Goal: Task Accomplishment & Management: Complete application form

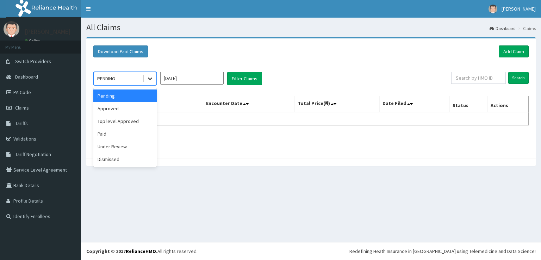
click at [151, 79] on icon at bounding box center [150, 79] width 4 height 2
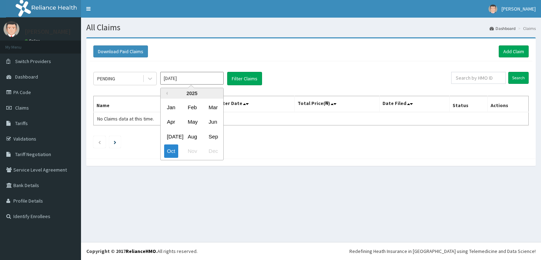
click at [209, 82] on input "Oct 2025" at bounding box center [191, 78] width 63 height 13
click at [209, 136] on div "Sep" at bounding box center [213, 136] width 14 height 13
type input "Sep 2025"
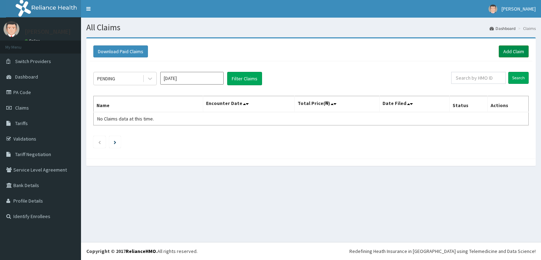
click at [517, 47] on link "Add Claim" at bounding box center [514, 51] width 30 height 12
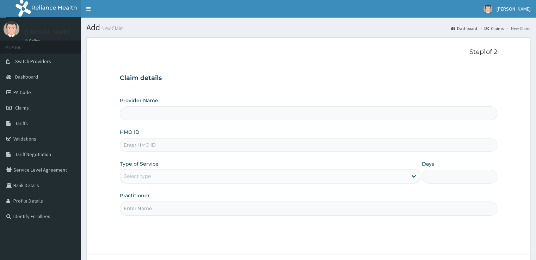
click at [171, 147] on input "HMO ID" at bounding box center [308, 145] width 377 height 14
type input "ERG"
type input "St Nicholas Hospital - Lagos island"
type input "ERG/10010/A"
click at [210, 178] on div "Select type" at bounding box center [263, 176] width 287 height 11
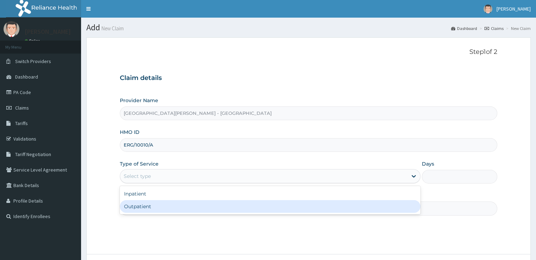
click at [156, 206] on div "Outpatient" at bounding box center [270, 206] width 301 height 13
type input "1"
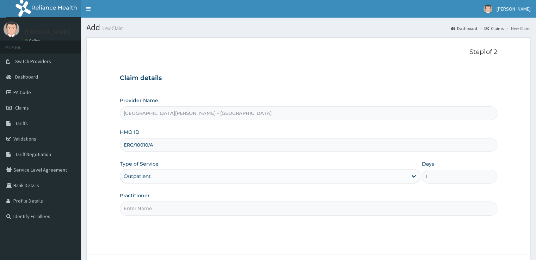
click at [232, 205] on input "Practitioner" at bounding box center [308, 209] width 377 height 14
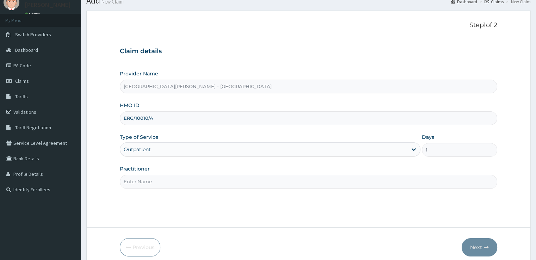
scroll to position [57, 0]
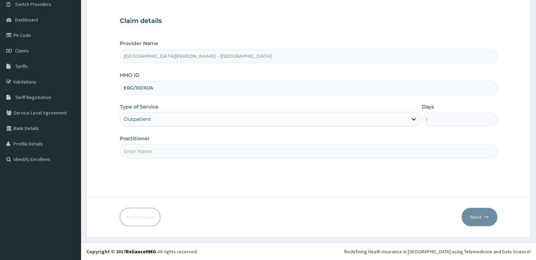
click at [193, 148] on input "Practitioner" at bounding box center [308, 151] width 377 height 14
click at [198, 154] on input "Practitioner" at bounding box center [308, 151] width 377 height 14
click at [219, 152] on input "Practitioner" at bounding box center [308, 151] width 377 height 14
type input "N/A"
click at [488, 216] on button "Next" at bounding box center [480, 217] width 36 height 18
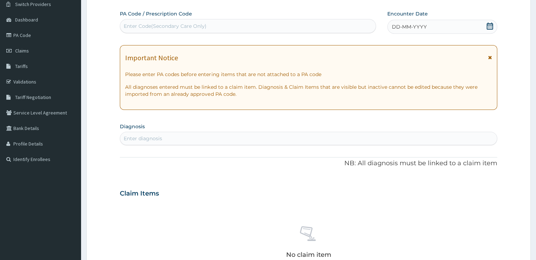
click at [250, 31] on div "Enter Code(Secondary Care Only)" at bounding box center [248, 25] width 256 height 11
type input "PA/5D7B2B"
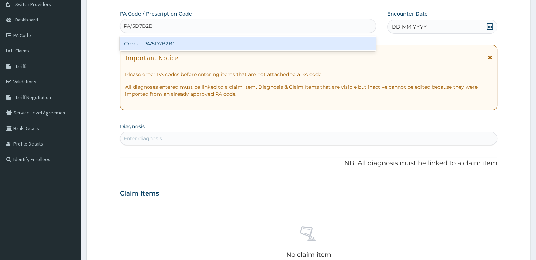
click at [236, 45] on div "Create "PA/5D7B2B"" at bounding box center [248, 43] width 256 height 13
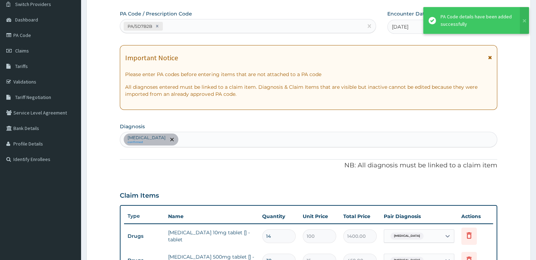
scroll to position [211, 0]
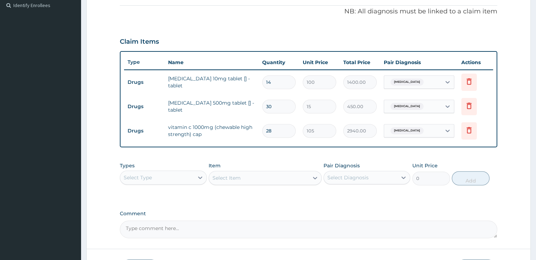
type input "27"
type input "2835.00"
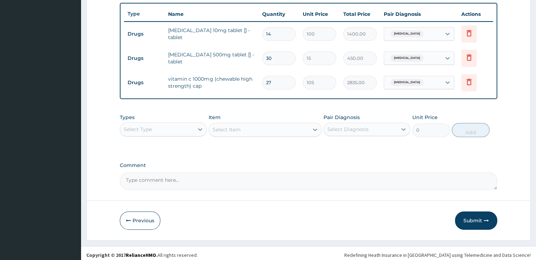
scroll to position [262, 0]
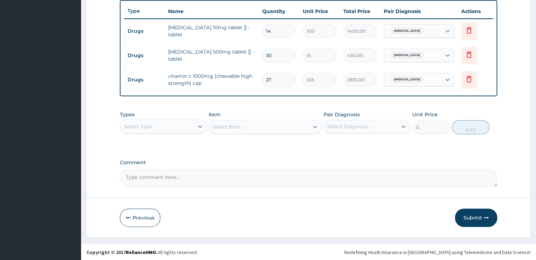
type input "27"
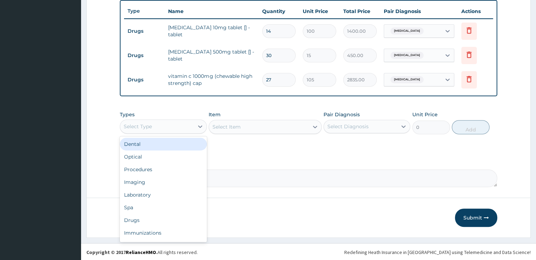
click at [191, 129] on div "Select Type" at bounding box center [156, 126] width 73 height 11
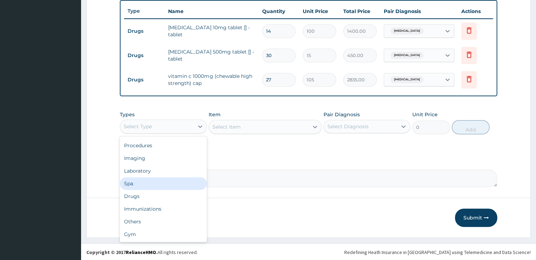
scroll to position [0, 0]
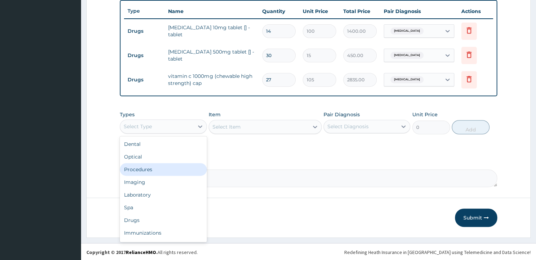
click at [157, 170] on div "Procedures" at bounding box center [163, 169] width 87 height 13
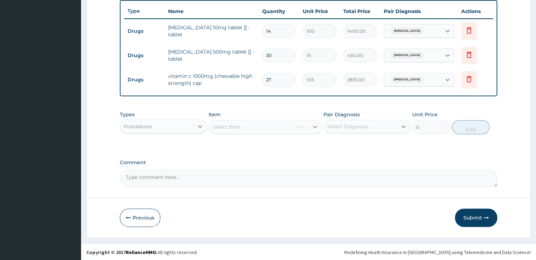
click at [248, 127] on div "Select Item" at bounding box center [265, 127] width 113 height 14
click at [236, 127] on div "Select Item" at bounding box center [227, 126] width 28 height 7
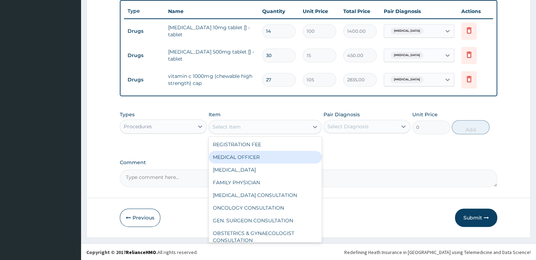
click at [232, 155] on div "MEDICAL OFFICER" at bounding box center [265, 157] width 113 height 13
type input "23000"
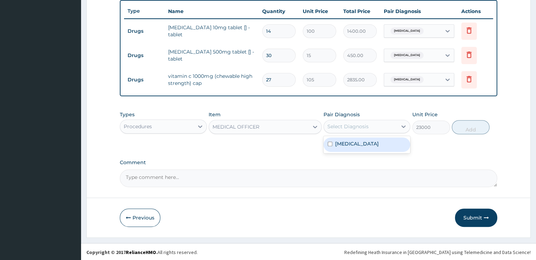
click at [376, 127] on div "Select Diagnosis" at bounding box center [360, 126] width 73 height 11
click at [360, 143] on label "Allergic rhinitis" at bounding box center [357, 143] width 44 height 7
checkbox input "true"
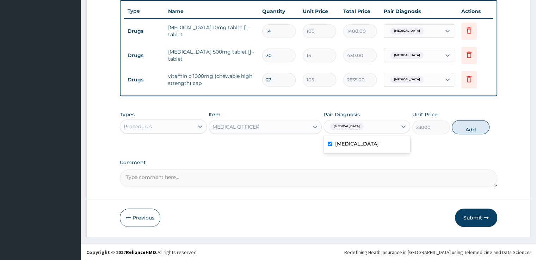
click at [474, 133] on button "Add" at bounding box center [471, 127] width 38 height 14
type input "0"
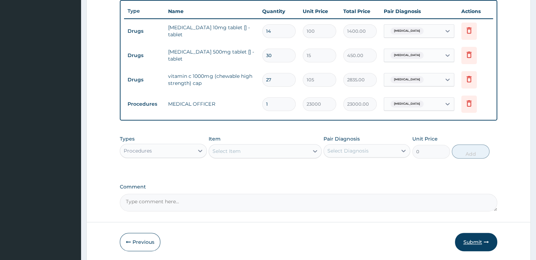
click at [476, 242] on button "Submit" at bounding box center [476, 242] width 42 height 18
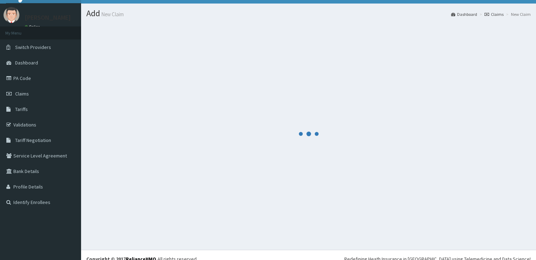
scroll to position [21, 0]
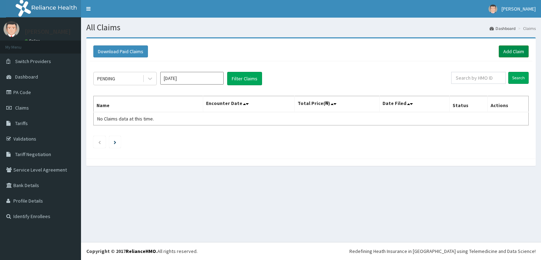
click at [515, 50] on link "Add Claim" at bounding box center [514, 51] width 30 height 12
click at [148, 80] on icon at bounding box center [150, 78] width 7 height 7
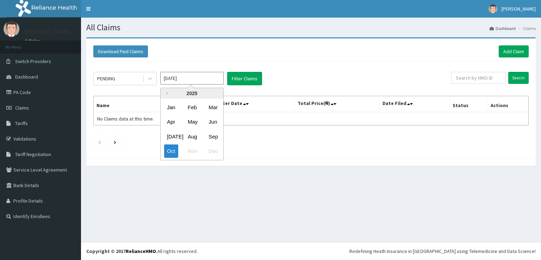
click at [190, 83] on input "[DATE]" at bounding box center [191, 78] width 63 height 13
click at [219, 131] on div "Sep" at bounding box center [213, 136] width 14 height 13
type input "Sep 2025"
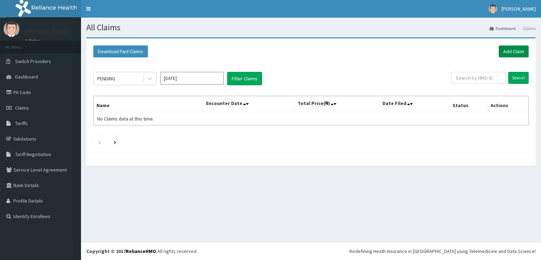
click at [509, 51] on link "Add Claim" at bounding box center [514, 51] width 30 height 12
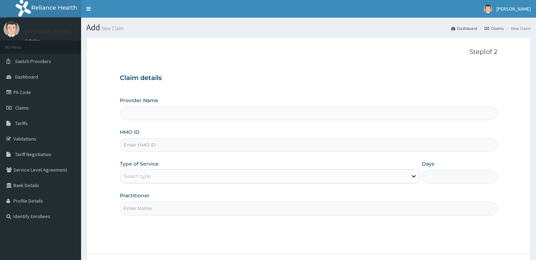
click at [151, 148] on input "HMO ID" at bounding box center [308, 145] width 377 height 14
type input "St Nicholas Hospital - Lagos island"
type input "swf10376/a"
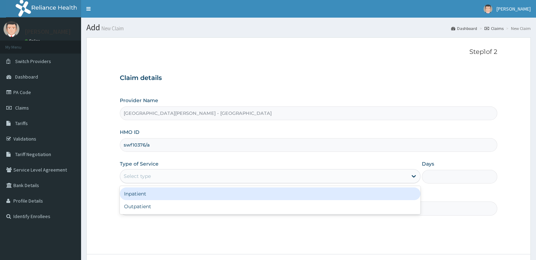
click at [168, 178] on div "Select type" at bounding box center [263, 176] width 287 height 11
click at [157, 193] on div "Inpatient" at bounding box center [270, 193] width 301 height 13
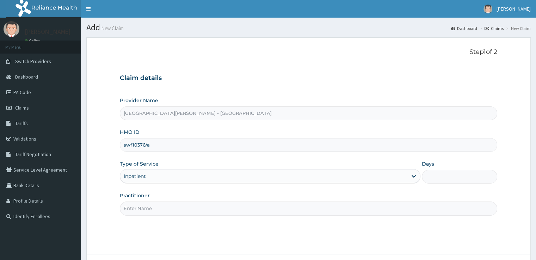
click at [166, 175] on div "Inpatient" at bounding box center [263, 176] width 287 height 11
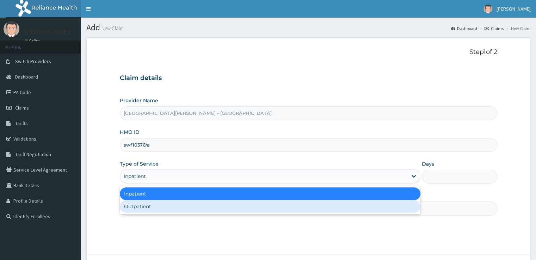
click at [139, 209] on div "Outpatient" at bounding box center [270, 206] width 301 height 13
type input "1"
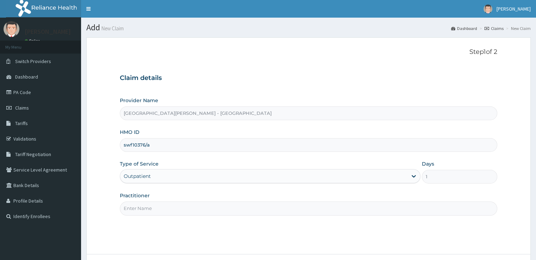
click at [170, 204] on input "Practitioner" at bounding box center [308, 209] width 377 height 14
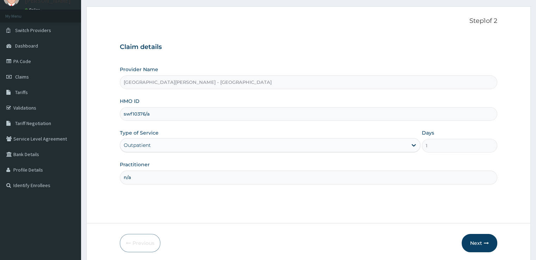
scroll to position [57, 0]
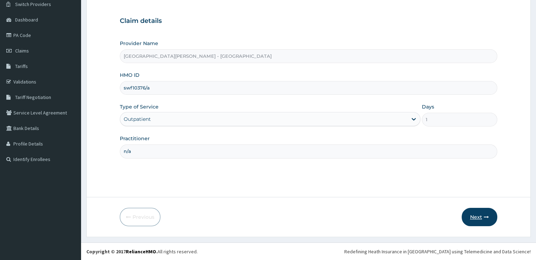
type input "n/a"
click at [474, 216] on button "Next" at bounding box center [480, 217] width 36 height 18
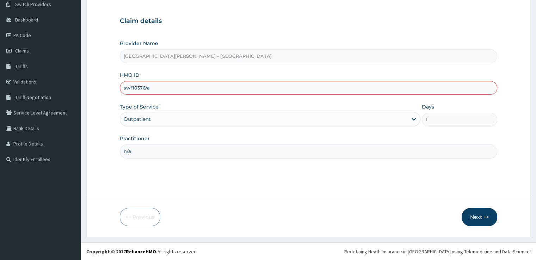
drag, startPoint x: 170, startPoint y: 88, endPoint x: 84, endPoint y: 88, distance: 86.3
click at [84, 88] on section "Step 1 of 2 Claim details Provider Name St Nicholas Hospital - Lagos island HMO…" at bounding box center [308, 108] width 455 height 267
type input "SWF/10376/A"
click at [479, 211] on button "Next" at bounding box center [480, 217] width 36 height 18
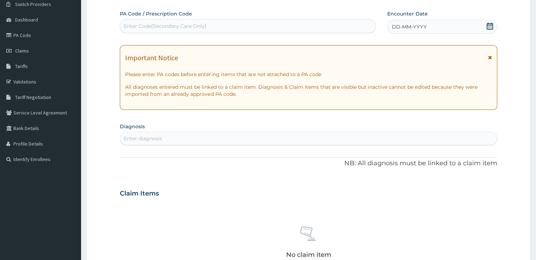
click at [127, 23] on div "Enter Code(Secondary Care Only)" at bounding box center [165, 26] width 83 height 7
type input "PA/58C010"
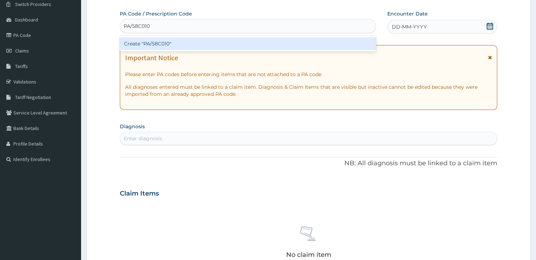
click at [158, 39] on div "Create "PA/58C010"" at bounding box center [248, 43] width 256 height 13
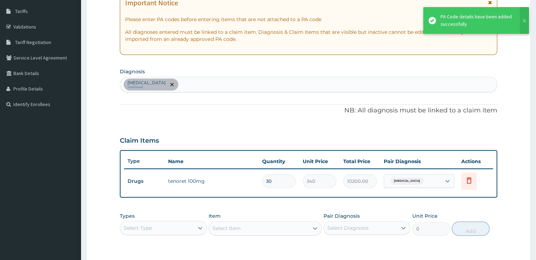
scroll to position [198, 0]
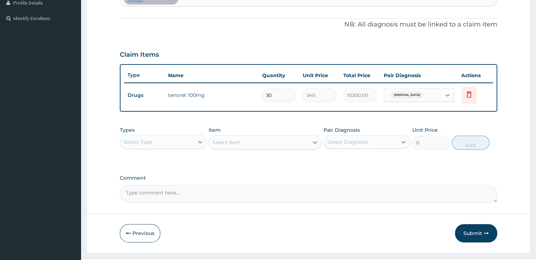
click at [183, 143] on div "Select Type" at bounding box center [156, 141] width 73 height 11
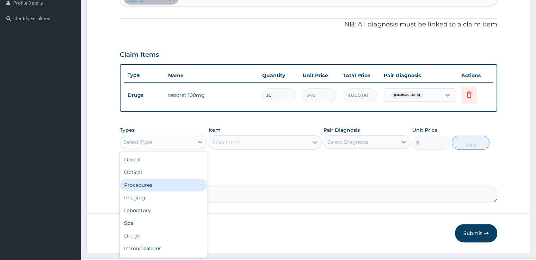
click at [152, 180] on div "Procedures" at bounding box center [163, 185] width 87 height 13
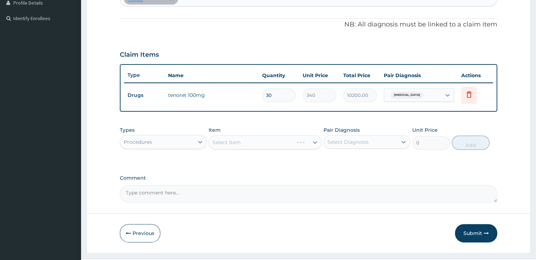
click at [251, 141] on div "Select Item" at bounding box center [265, 142] width 113 height 14
click at [256, 142] on div "Select Item" at bounding box center [265, 142] width 113 height 14
click at [289, 145] on div "Select Item" at bounding box center [259, 142] width 100 height 11
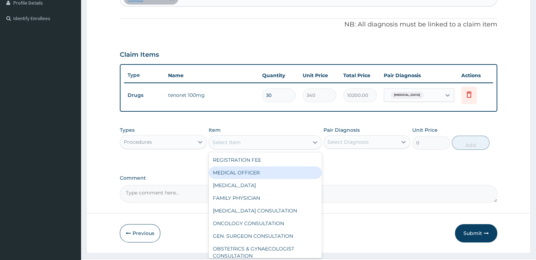
click at [254, 173] on div "MEDICAL OFFICER" at bounding box center [265, 172] width 113 height 13
type input "23000"
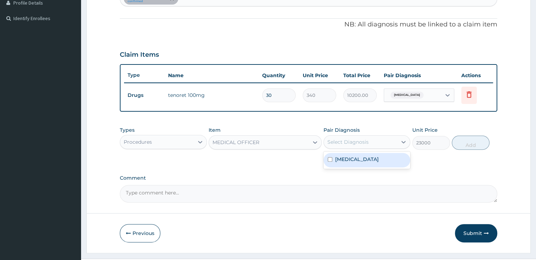
click at [372, 143] on div "Select Diagnosis" at bounding box center [360, 141] width 73 height 11
click at [364, 157] on label "Essential hypertension" at bounding box center [357, 159] width 44 height 7
checkbox input "true"
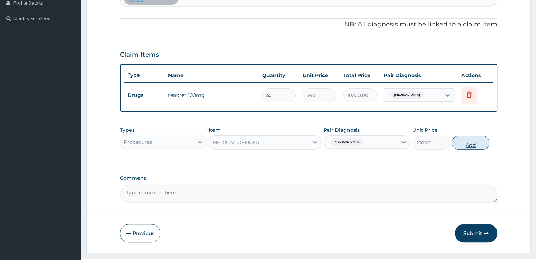
click at [474, 141] on button "Add" at bounding box center [471, 143] width 38 height 14
type input "0"
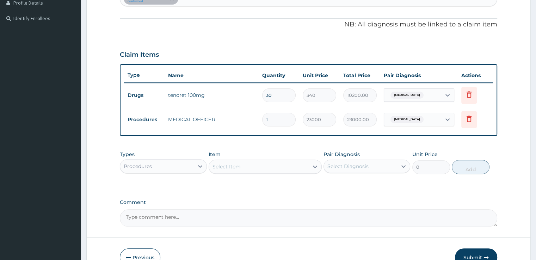
scroll to position [238, 0]
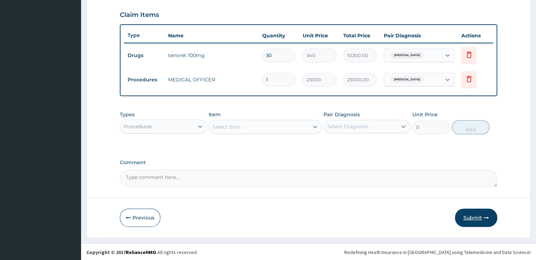
click at [472, 215] on button "Submit" at bounding box center [476, 218] width 42 height 18
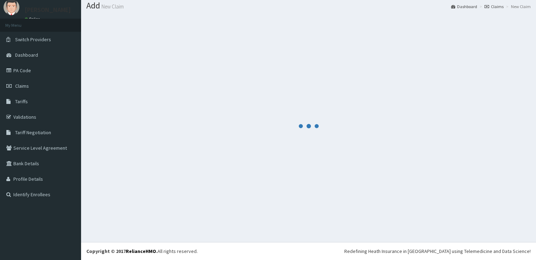
scroll to position [21, 0]
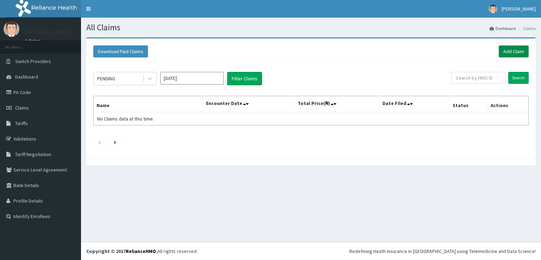
click at [517, 50] on link "Add Claim" at bounding box center [514, 51] width 30 height 12
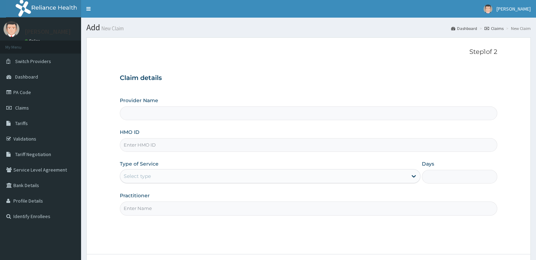
click at [178, 143] on input "HMO ID" at bounding box center [308, 145] width 377 height 14
type input "[GEOGRAPHIC_DATA][PERSON_NAME] - [GEOGRAPHIC_DATA]"
type input "SMC/10030/B"
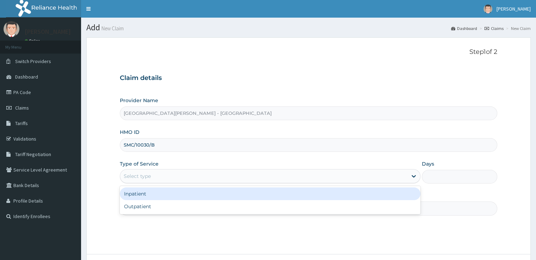
click at [204, 176] on div "Select type" at bounding box center [263, 176] width 287 height 11
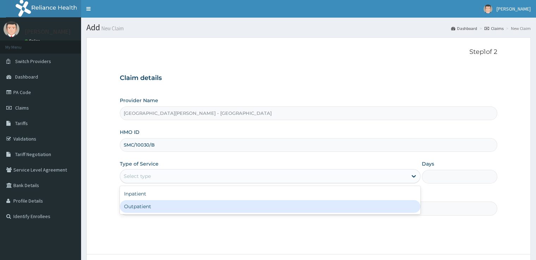
click at [162, 202] on div "Outpatient" at bounding box center [270, 206] width 301 height 13
type input "1"
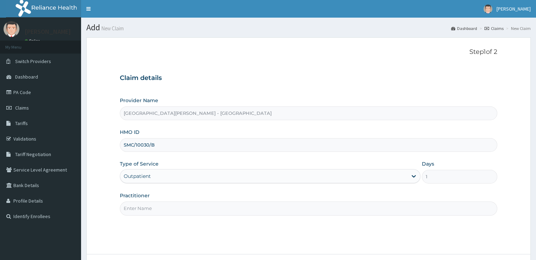
click at [175, 202] on input "Practitioner" at bounding box center [308, 209] width 377 height 14
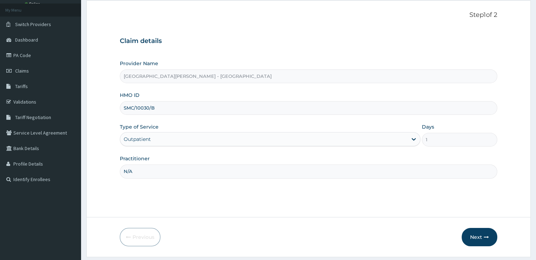
scroll to position [57, 0]
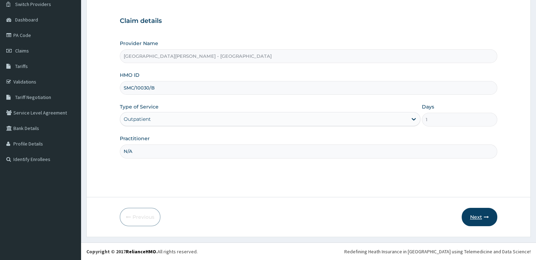
type input "N/A"
click at [469, 217] on button "Next" at bounding box center [480, 217] width 36 height 18
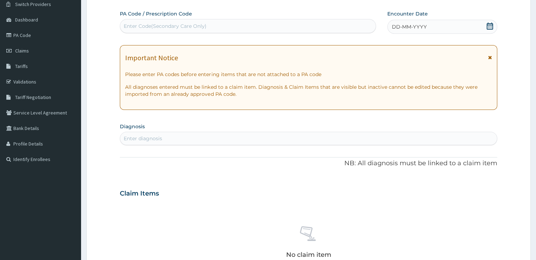
click at [209, 29] on div "Enter Code(Secondary Care Only)" at bounding box center [248, 25] width 256 height 11
paste input "PA/757406"
type input "PA/757406"
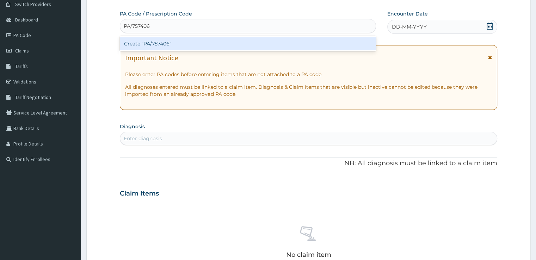
click at [198, 38] on div "Create "PA/757406"" at bounding box center [248, 43] width 256 height 13
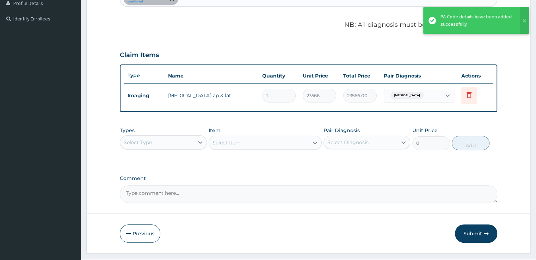
scroll to position [198, 0]
click at [178, 139] on div "Select Type" at bounding box center [156, 141] width 73 height 11
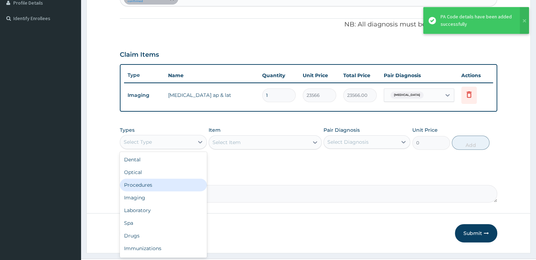
click at [148, 188] on div "Procedures" at bounding box center [163, 185] width 87 height 13
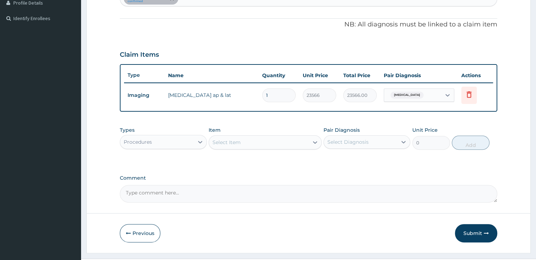
click at [312, 144] on div "Select Item" at bounding box center [265, 142] width 113 height 14
click at [313, 144] on icon at bounding box center [315, 142] width 7 height 7
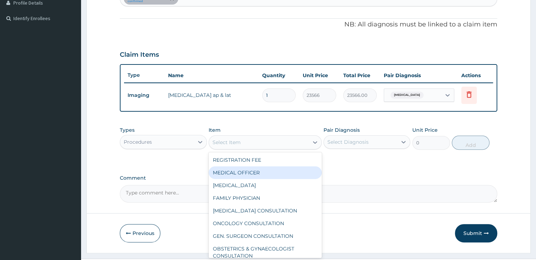
click at [256, 170] on div "MEDICAL OFFICER" at bounding box center [265, 172] width 113 height 13
type input "23000"
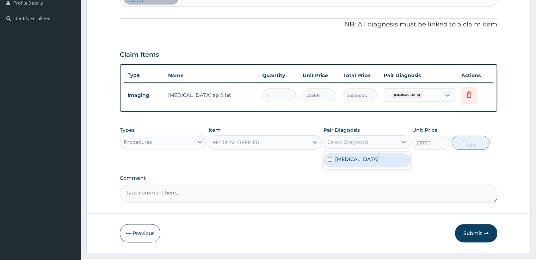
click at [357, 144] on div "Select Diagnosis" at bounding box center [360, 141] width 73 height 11
click at [349, 156] on label "Sciatica" at bounding box center [357, 159] width 44 height 7
checkbox input "true"
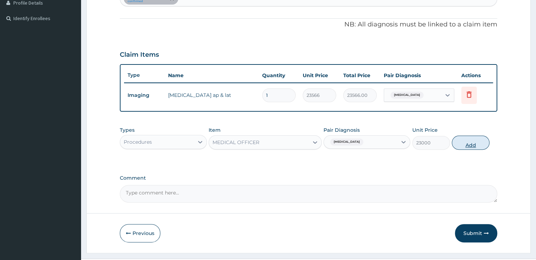
click at [478, 145] on button "Add" at bounding box center [471, 143] width 38 height 14
type input "0"
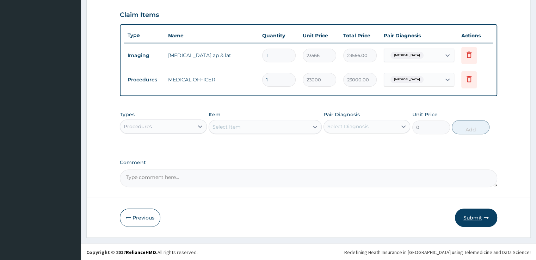
click at [477, 219] on button "Submit" at bounding box center [476, 218] width 42 height 18
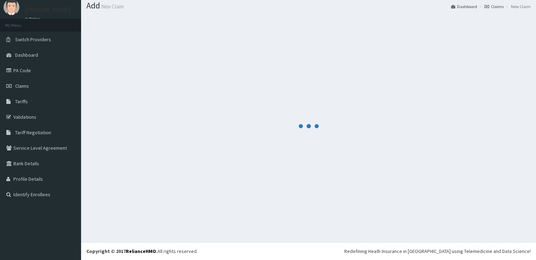
scroll to position [21, 0]
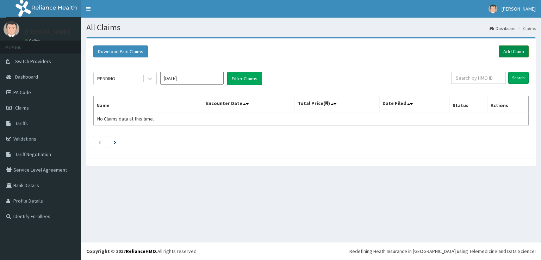
drag, startPoint x: 523, startPoint y: 42, endPoint x: 523, endPoint y: 48, distance: 6.0
click at [523, 42] on div "Download Paid Claims Add Claim" at bounding box center [311, 51] width 443 height 19
click at [522, 49] on link "Add Claim" at bounding box center [514, 51] width 30 height 12
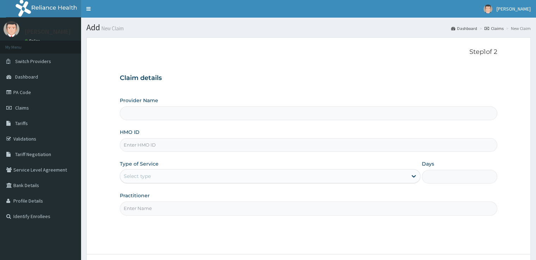
click at [159, 143] on input "HMO ID" at bounding box center [308, 145] width 377 height 14
paste input "SFG/10003/A"
type input "SFG/10003/A"
click at [166, 175] on div "Select type" at bounding box center [263, 176] width 287 height 11
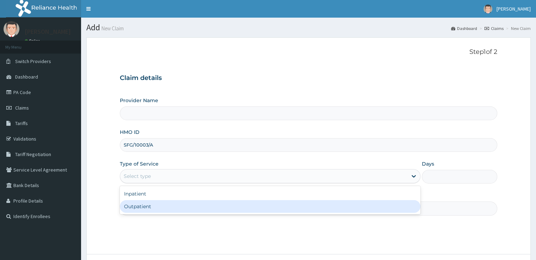
click at [150, 206] on div "Outpatient" at bounding box center [270, 206] width 301 height 13
type input "1"
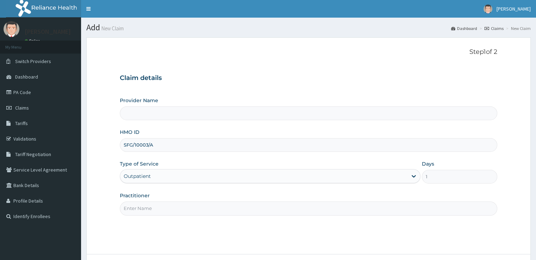
type input "[GEOGRAPHIC_DATA][PERSON_NAME] - [GEOGRAPHIC_DATA]"
click at [166, 212] on input "Practitioner" at bounding box center [308, 209] width 377 height 14
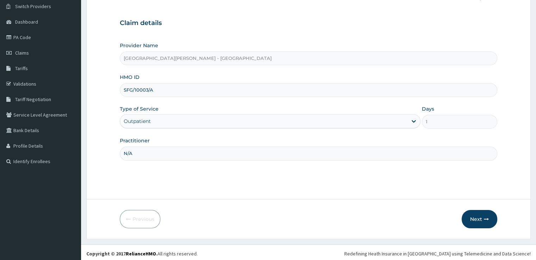
scroll to position [57, 0]
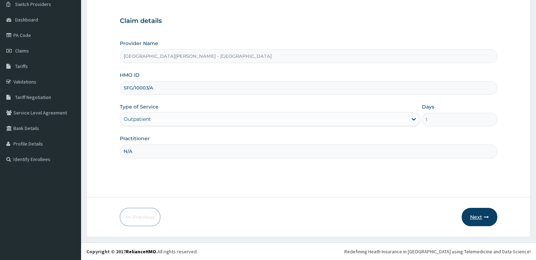
type input "N/A"
click at [474, 217] on button "Next" at bounding box center [480, 217] width 36 height 18
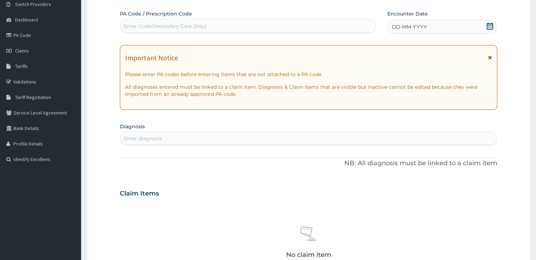
click at [180, 29] on div "Enter Code(Secondary Care Only)" at bounding box center [165, 26] width 83 height 7
paste input "PA/864242"
type input "PA/864242"
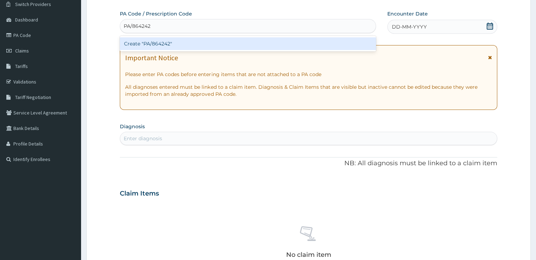
click at [167, 48] on div "Create "PA/864242"" at bounding box center [248, 43] width 256 height 13
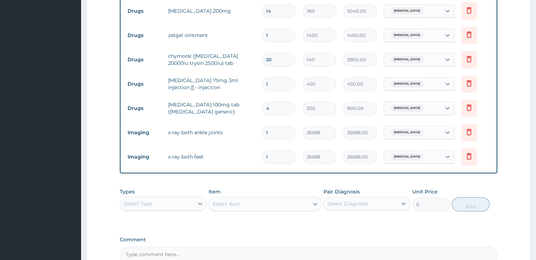
scroll to position [343, 0]
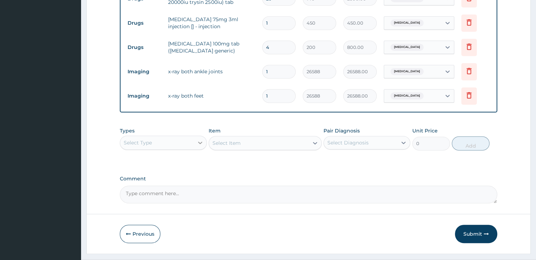
click at [197, 139] on icon at bounding box center [200, 142] width 7 height 7
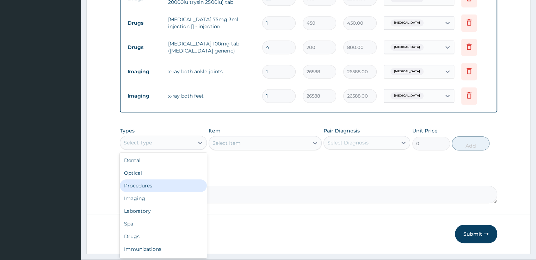
click at [150, 184] on div "Procedures" at bounding box center [163, 185] width 87 height 13
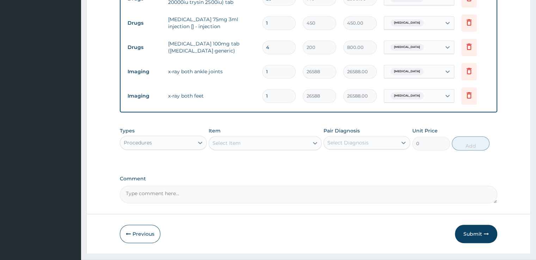
click at [298, 144] on div "Select Item" at bounding box center [259, 142] width 100 height 11
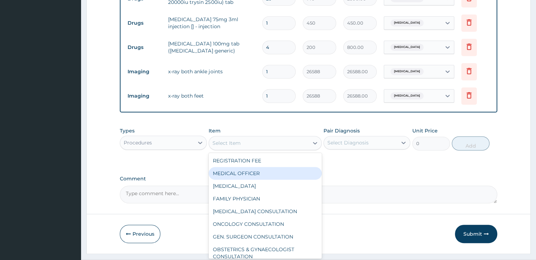
click at [266, 168] on div "MEDICAL OFFICER" at bounding box center [265, 173] width 113 height 13
type input "23000"
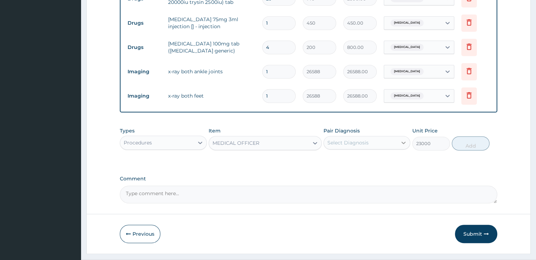
click at [403, 143] on icon at bounding box center [403, 142] width 7 height 7
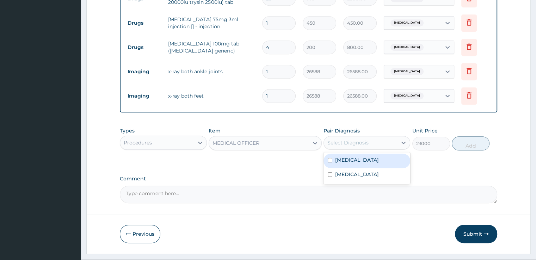
click at [365, 158] on label "Pain in lower limb" at bounding box center [357, 159] width 44 height 7
checkbox input "true"
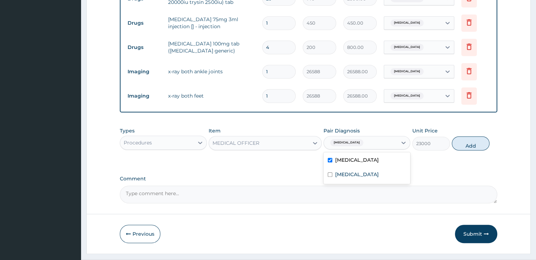
click at [396, 142] on div "Pain in lower limb" at bounding box center [360, 143] width 73 height 12
click at [404, 140] on icon at bounding box center [403, 142] width 7 height 7
click at [347, 176] on label "Pain in limb" at bounding box center [357, 174] width 44 height 7
checkbox input "true"
click at [468, 143] on button "Add" at bounding box center [471, 143] width 38 height 14
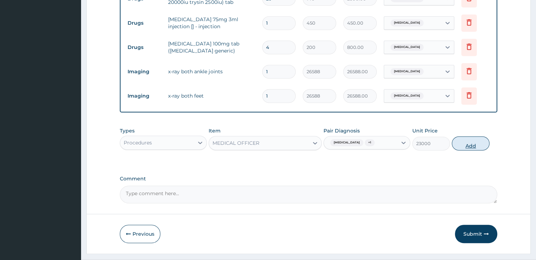
type input "0"
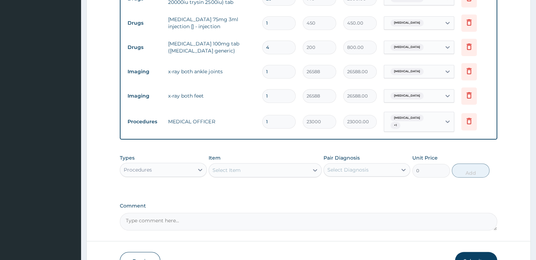
click at [481, 255] on button "Submit" at bounding box center [476, 261] width 42 height 18
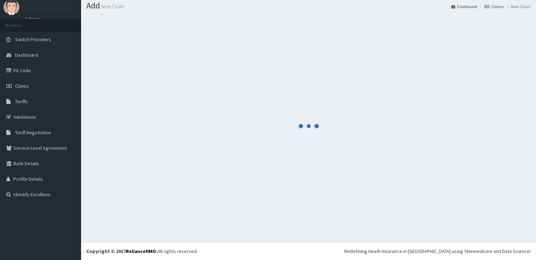
scroll to position [21, 0]
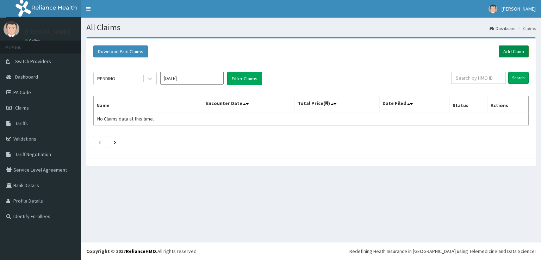
click at [520, 48] on link "Add Claim" at bounding box center [514, 51] width 30 height 12
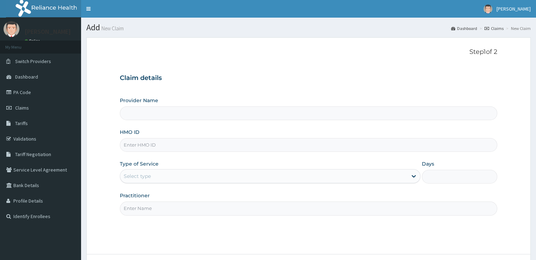
click at [169, 146] on input "HMO ID" at bounding box center [308, 145] width 377 height 14
type input "TDD/1"
type input "[GEOGRAPHIC_DATA][PERSON_NAME] - [GEOGRAPHIC_DATA]"
type input "TDD/10026/A"
drag, startPoint x: 197, startPoint y: 160, endPoint x: 193, endPoint y: 166, distance: 7.0
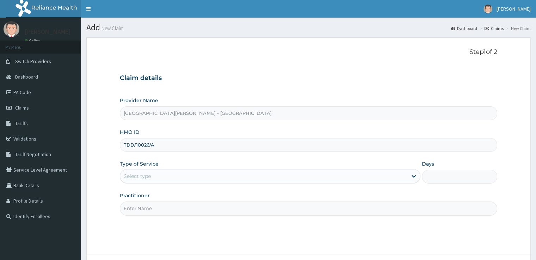
click at [197, 161] on div "Type of Service Select type" at bounding box center [270, 171] width 301 height 23
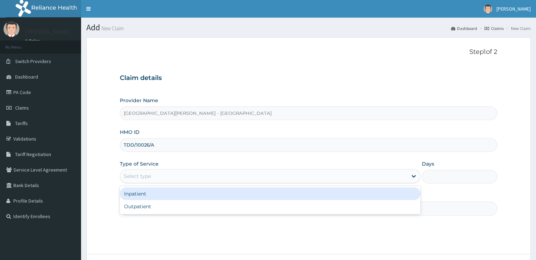
click at [191, 177] on div "Select type" at bounding box center [263, 176] width 287 height 11
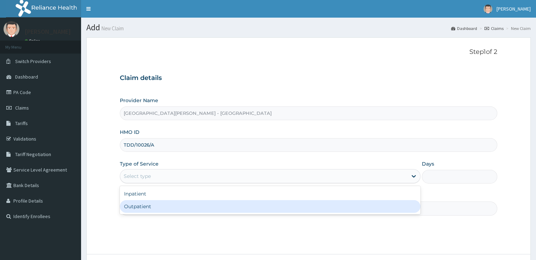
click at [155, 205] on div "Outpatient" at bounding box center [270, 206] width 301 height 13
type input "1"
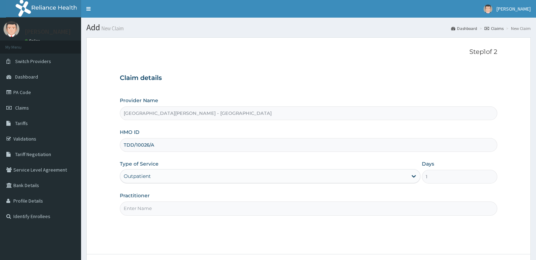
click at [162, 208] on input "Practitioner" at bounding box center [308, 209] width 377 height 14
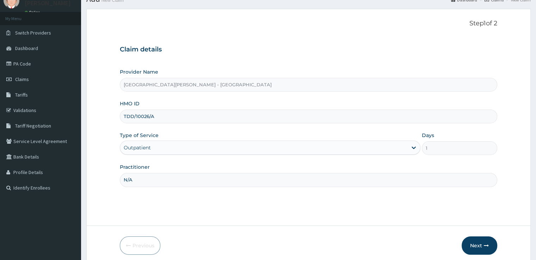
scroll to position [57, 0]
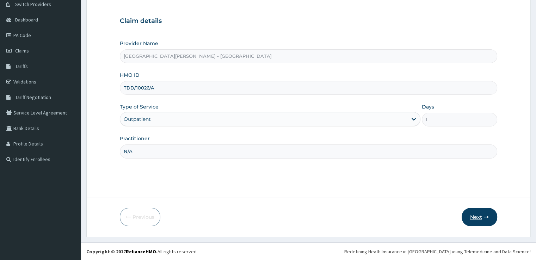
type input "N/A"
click at [479, 215] on button "Next" at bounding box center [480, 217] width 36 height 18
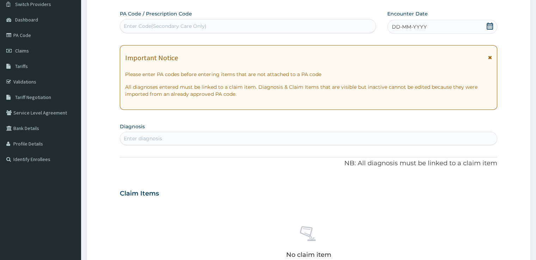
click at [195, 22] on div "Enter Code(Secondary Care Only)" at bounding box center [248, 25] width 256 height 11
paste input "PA/180971"
type input "PA/180971"
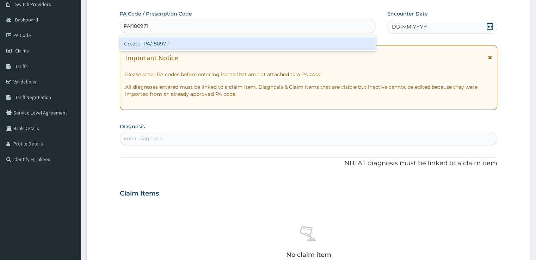
click at [160, 44] on div "Create "PA/180971"" at bounding box center [248, 43] width 256 height 13
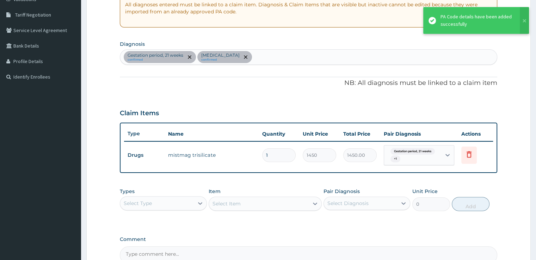
scroll to position [128, 0]
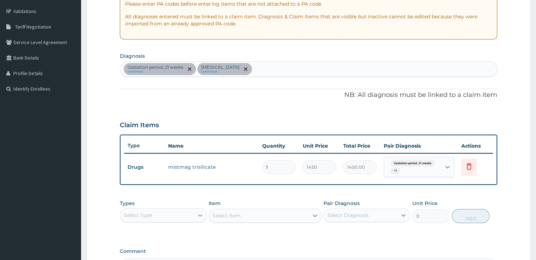
click at [200, 213] on icon at bounding box center [200, 215] width 7 height 7
drag, startPoint x: 144, startPoint y: 255, endPoint x: 190, endPoint y: 244, distance: 46.5
click at [144, 256] on div "Procedures" at bounding box center [163, 258] width 87 height 13
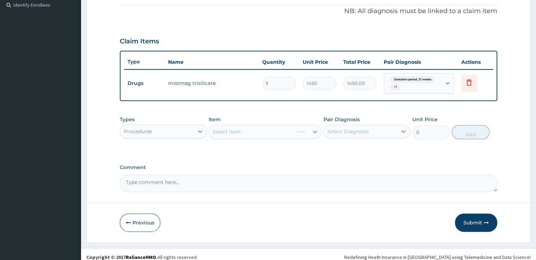
scroll to position [216, 0]
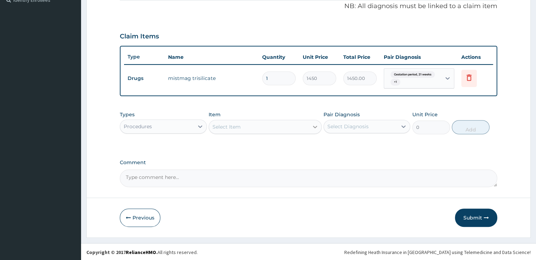
click at [315, 124] on icon at bounding box center [315, 126] width 7 height 7
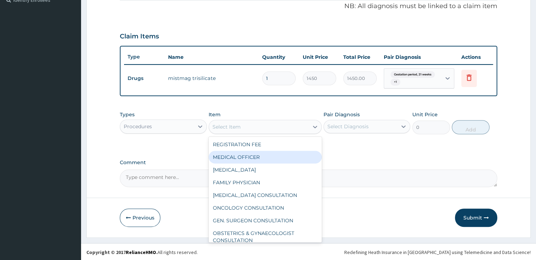
click at [261, 158] on div "MEDICAL OFFICER" at bounding box center [265, 157] width 113 height 13
type input "23000"
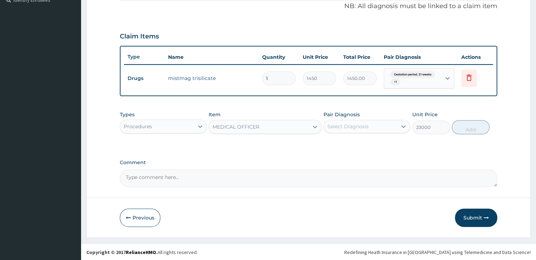
click at [367, 127] on div "Select Diagnosis" at bounding box center [347, 126] width 41 height 7
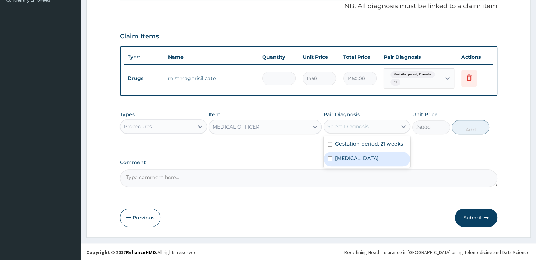
click at [347, 157] on label "Heartburn" at bounding box center [357, 158] width 44 height 7
checkbox input "true"
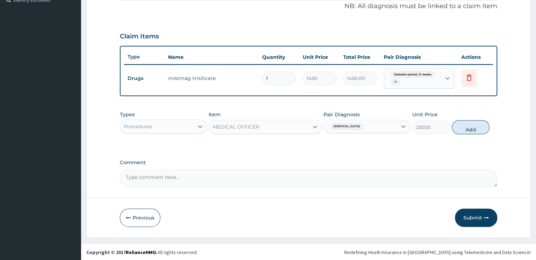
click at [376, 127] on div "Heartburn" at bounding box center [360, 127] width 73 height 12
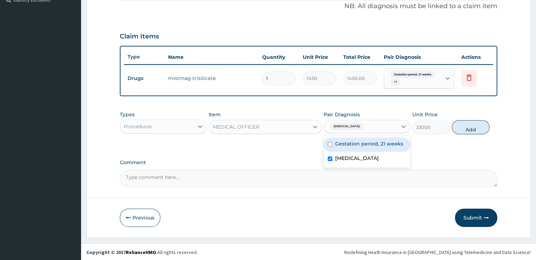
click at [394, 125] on div "Heartburn" at bounding box center [360, 127] width 73 height 12
click at [354, 144] on label "Gestation period, 21 weeks" at bounding box center [369, 143] width 68 height 7
checkbox input "true"
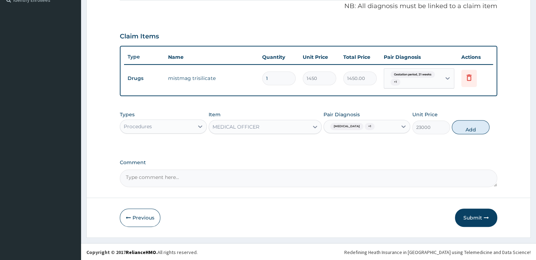
click at [473, 123] on button "Add" at bounding box center [471, 127] width 38 height 14
type input "0"
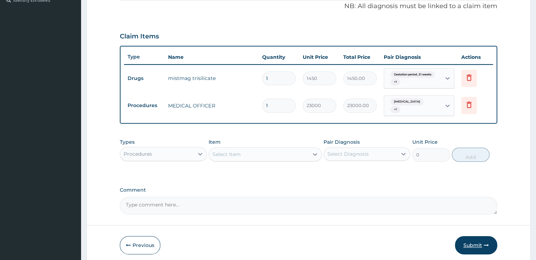
click at [482, 238] on button "Submit" at bounding box center [476, 245] width 42 height 18
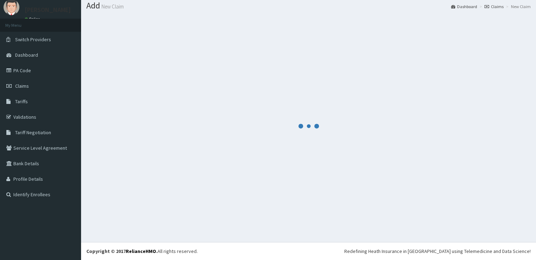
scroll to position [21, 0]
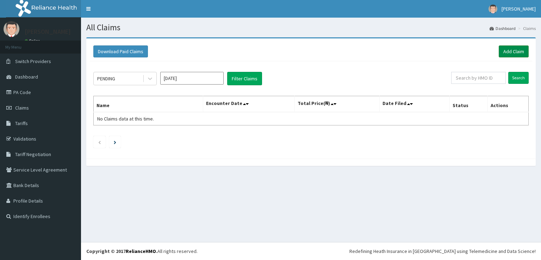
click at [525, 50] on link "Add Claim" at bounding box center [514, 51] width 30 height 12
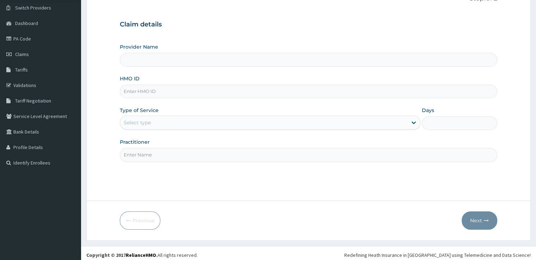
scroll to position [57, 0]
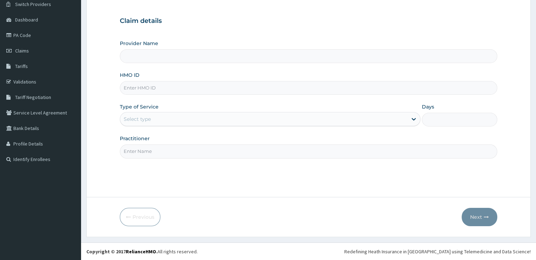
click at [158, 117] on div "Select type" at bounding box center [263, 118] width 287 height 11
click at [173, 87] on input "HMO ID" at bounding box center [308, 88] width 377 height 14
paste input "DAW/10036/A"
type input "DAW/10036/A"
type input "[GEOGRAPHIC_DATA][PERSON_NAME] - [GEOGRAPHIC_DATA]"
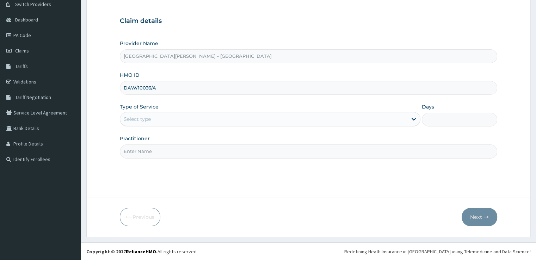
type input "DAW/10036/A"
click at [174, 114] on div "Select type" at bounding box center [263, 118] width 287 height 11
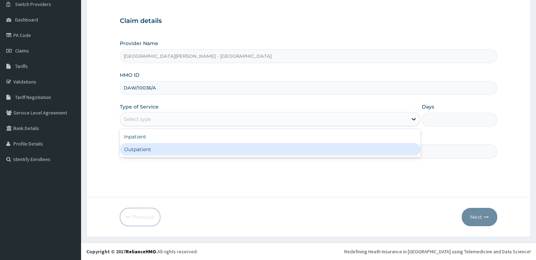
click at [149, 150] on div "Outpatient" at bounding box center [270, 149] width 301 height 13
type input "1"
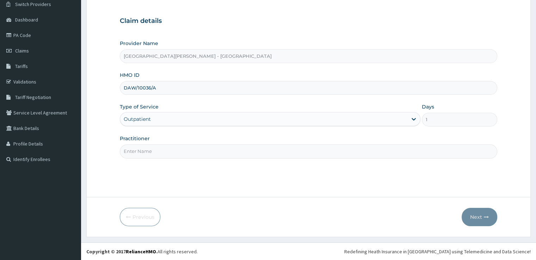
click at [159, 148] on input "Practitioner" at bounding box center [308, 151] width 377 height 14
type input "N/A"
click at [479, 214] on button "Next" at bounding box center [480, 217] width 36 height 18
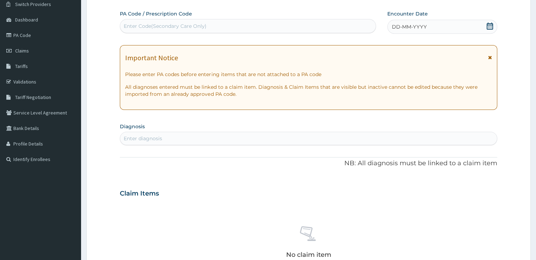
click at [178, 24] on div "Enter Code(Secondary Care Only)" at bounding box center [165, 26] width 83 height 7
paste input "PA/C3943A"
type input "PA/C3943A"
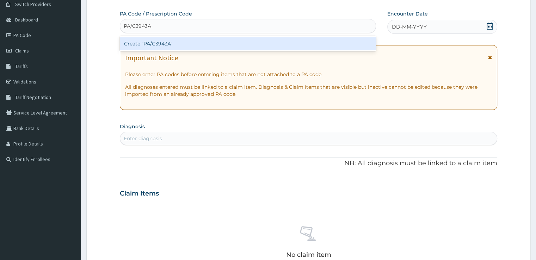
click at [173, 44] on div "Create "PA/C3943A"" at bounding box center [248, 43] width 256 height 13
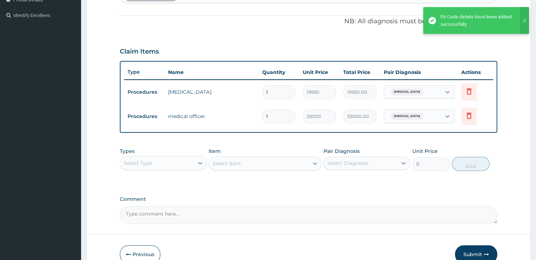
scroll to position [238, 0]
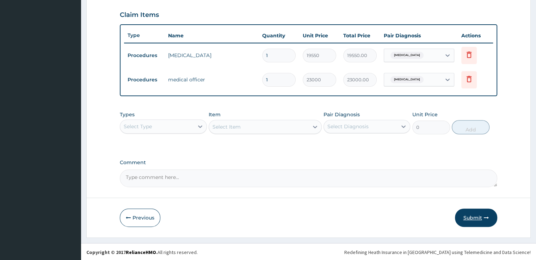
click at [470, 216] on button "Submit" at bounding box center [476, 218] width 42 height 18
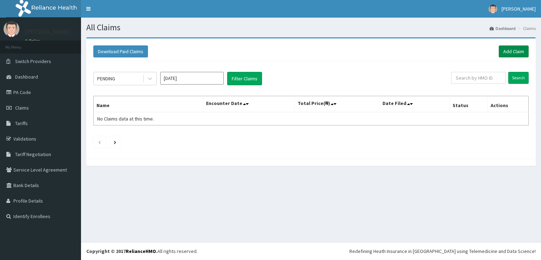
click at [499, 49] on link "Add Claim" at bounding box center [514, 51] width 30 height 12
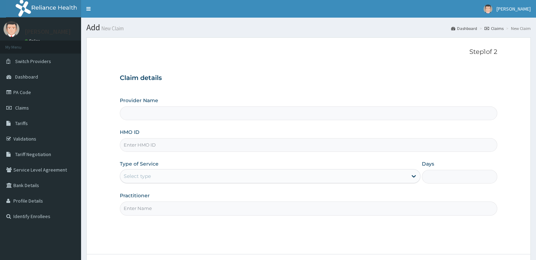
click at [164, 140] on input "HMO ID" at bounding box center [308, 145] width 377 height 14
paste input "TLR/10217/A]"
type input "TLR/10217/A"
type input "[GEOGRAPHIC_DATA][PERSON_NAME] - [GEOGRAPHIC_DATA]"
type input "TLR/10217/A"
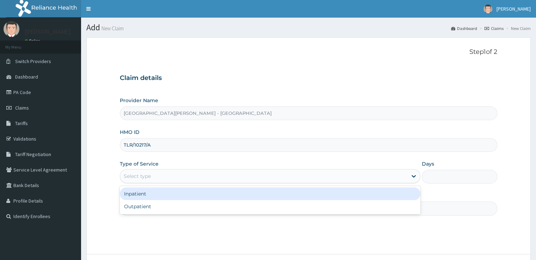
click at [149, 175] on div "Select type" at bounding box center [137, 176] width 27 height 7
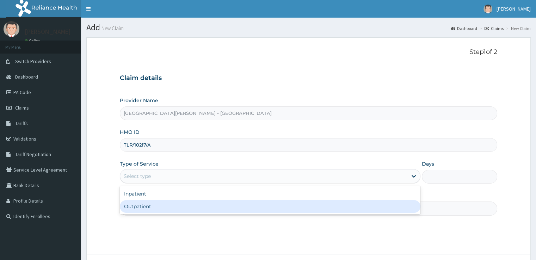
click at [144, 208] on div "Outpatient" at bounding box center [270, 206] width 301 height 13
type input "1"
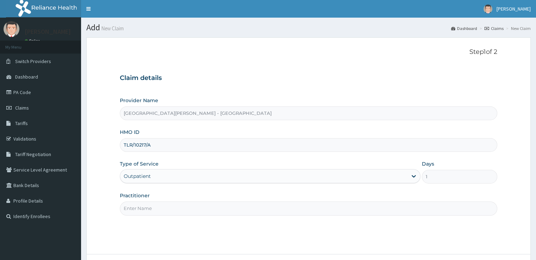
click at [169, 204] on input "Practitioner" at bounding box center [308, 209] width 377 height 14
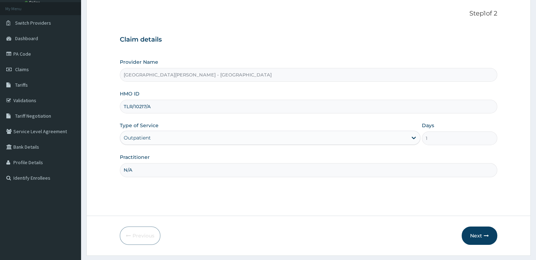
scroll to position [57, 0]
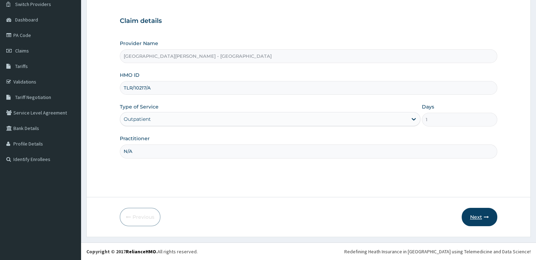
type input "N/A"
click at [482, 219] on button "Next" at bounding box center [480, 217] width 36 height 18
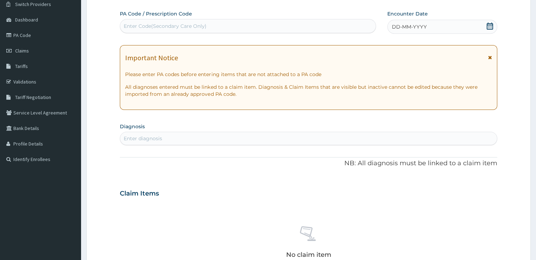
click at [160, 26] on div "Enter Code(Secondary Care Only)" at bounding box center [165, 26] width 83 height 7
paste input "PA/1195D9"
type input "PA/1195D9"
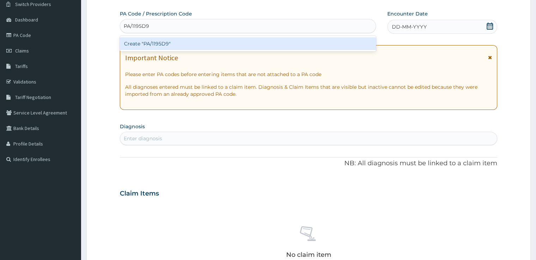
click at [161, 43] on div "Create "PA/1195D9"" at bounding box center [248, 43] width 256 height 13
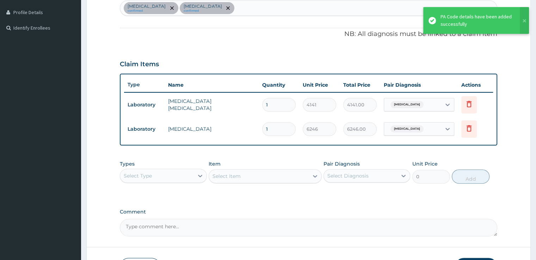
scroll to position [204, 0]
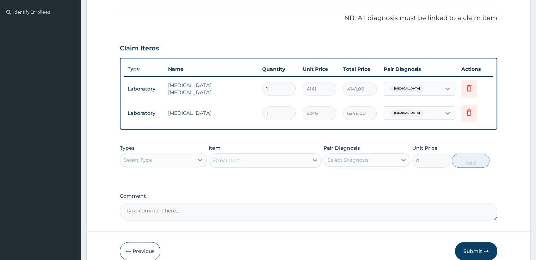
click at [176, 155] on div "Select Type" at bounding box center [156, 159] width 73 height 11
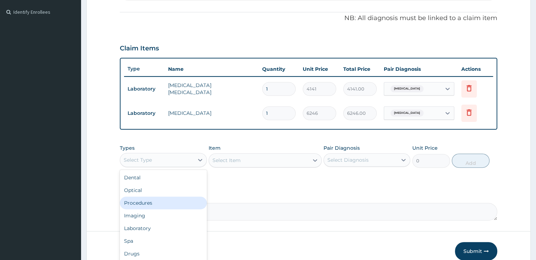
click at [155, 201] on div "Procedures" at bounding box center [163, 203] width 87 height 13
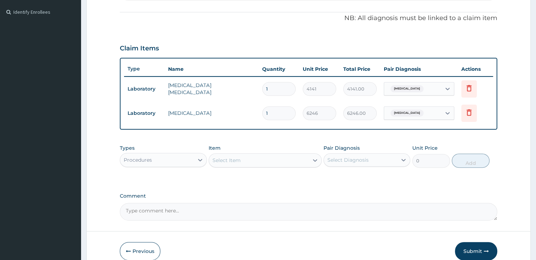
click at [297, 161] on div "Select Item" at bounding box center [259, 160] width 100 height 11
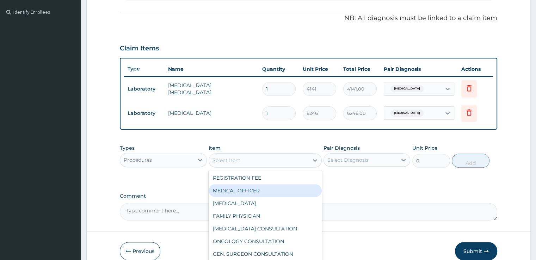
click at [244, 189] on div "MEDICAL OFFICER" at bounding box center [265, 190] width 113 height 13
type input "23000"
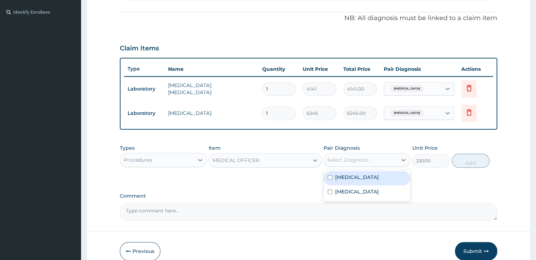
click at [364, 162] on div "Select Diagnosis" at bounding box center [347, 159] width 41 height 7
click at [357, 176] on label "Falciparum malaria" at bounding box center [357, 177] width 44 height 7
checkbox input "true"
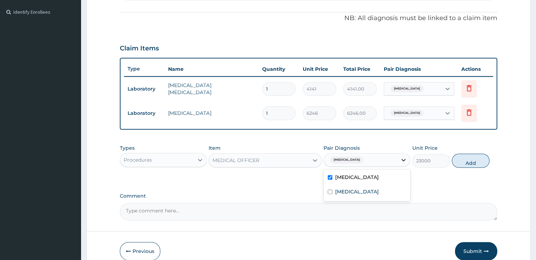
click at [405, 161] on icon at bounding box center [403, 159] width 7 height 7
click at [398, 160] on div at bounding box center [403, 160] width 13 height 13
click at [352, 193] on label "Bacteremia" at bounding box center [357, 191] width 44 height 7
checkbox input "true"
click at [478, 164] on button "Add" at bounding box center [471, 161] width 38 height 14
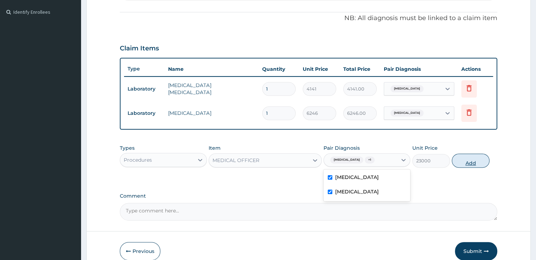
type input "0"
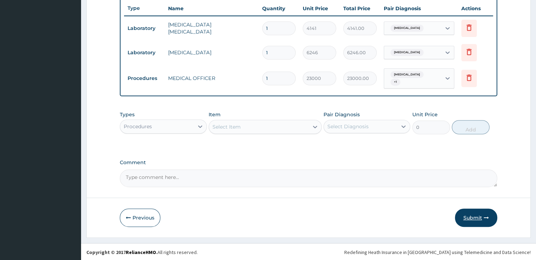
click at [477, 215] on button "Submit" at bounding box center [476, 218] width 42 height 18
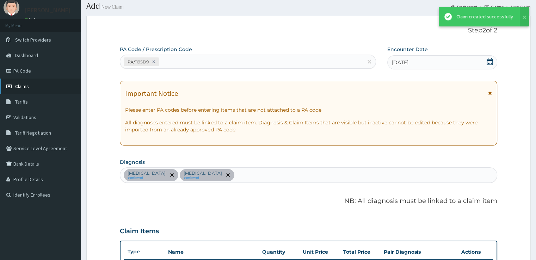
scroll to position [265, 0]
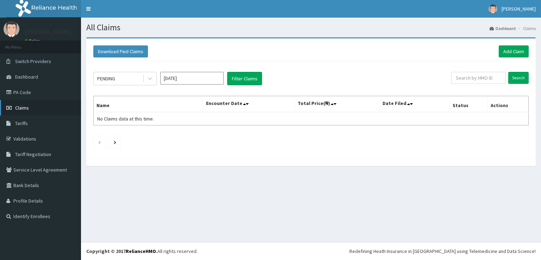
click at [24, 108] on span "Claims" at bounding box center [22, 108] width 14 height 6
click at [25, 111] on link "Claims" at bounding box center [40, 108] width 81 height 16
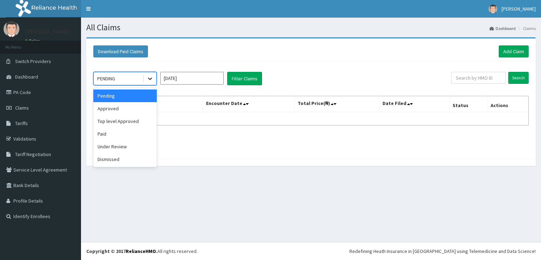
click at [144, 80] on div at bounding box center [150, 78] width 13 height 13
click at [118, 105] on div "Approved" at bounding box center [124, 108] width 63 height 13
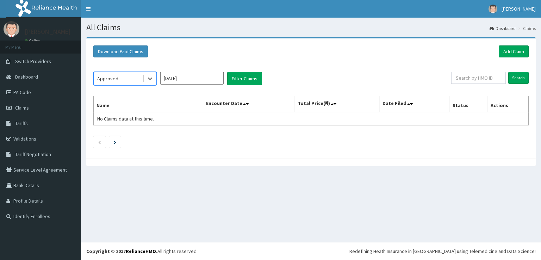
click at [216, 75] on input "[DATE]" at bounding box center [191, 78] width 63 height 13
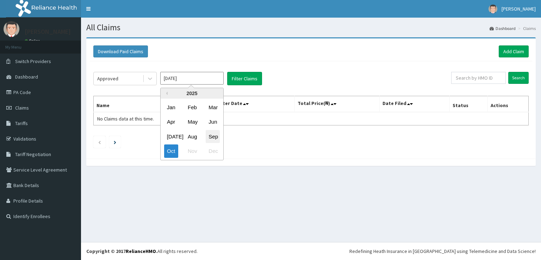
click at [211, 136] on div "Sep" at bounding box center [213, 136] width 14 height 13
type input "[DATE]"
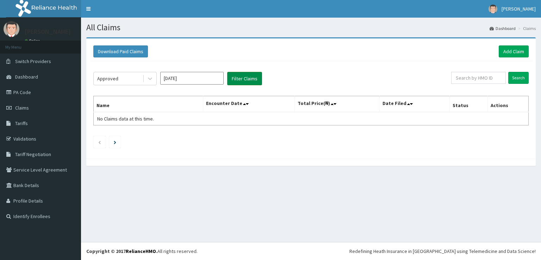
click at [249, 85] on button "Filter Claims" at bounding box center [244, 78] width 35 height 13
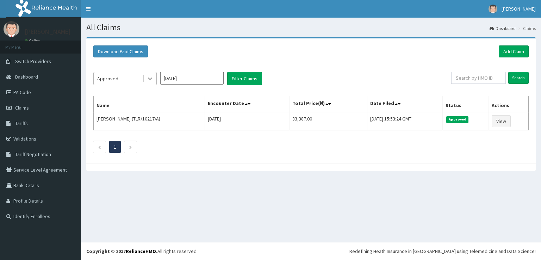
click at [154, 81] on div at bounding box center [150, 78] width 13 height 13
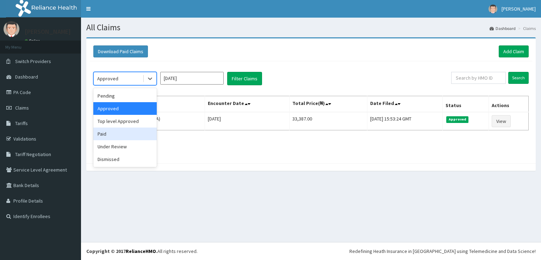
click at [106, 132] on div "Paid" at bounding box center [124, 134] width 63 height 13
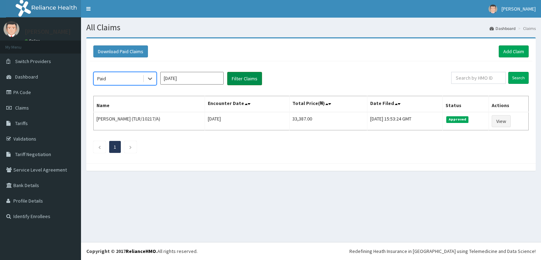
click at [239, 80] on button "Filter Claims" at bounding box center [244, 78] width 35 height 13
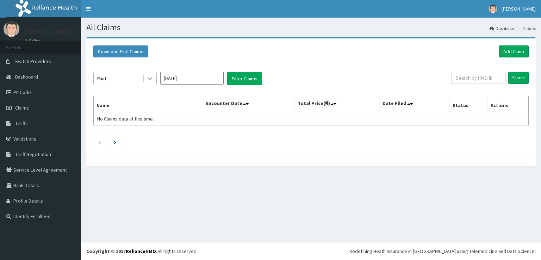
click at [150, 79] on icon at bounding box center [150, 79] width 4 height 2
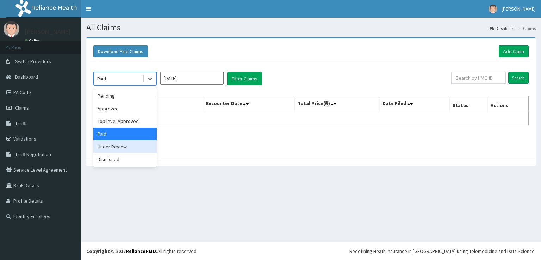
drag, startPoint x: 110, startPoint y: 147, endPoint x: 162, endPoint y: 119, distance: 59.6
click at [109, 147] on div "Under Review" at bounding box center [124, 146] width 63 height 13
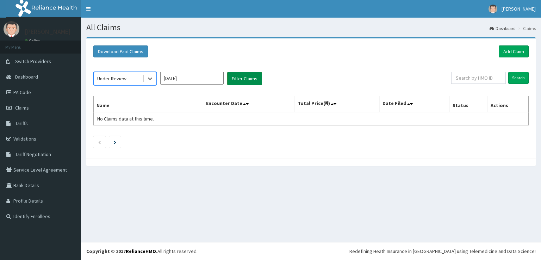
click at [248, 78] on button "Filter Claims" at bounding box center [244, 78] width 35 height 13
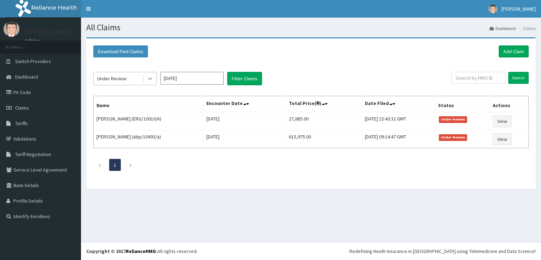
click at [148, 78] on icon at bounding box center [150, 78] width 7 height 7
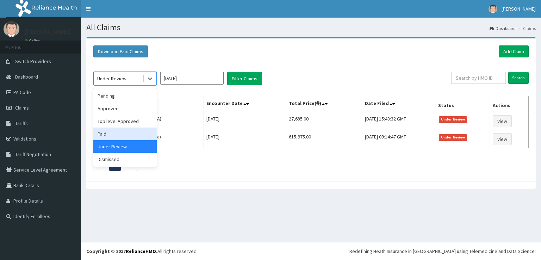
click at [110, 130] on div "Paid" at bounding box center [124, 134] width 63 height 13
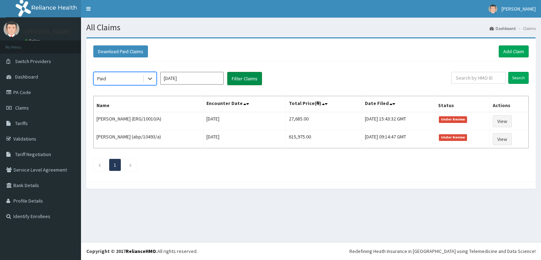
click at [250, 78] on button "Filter Claims" at bounding box center [244, 78] width 35 height 13
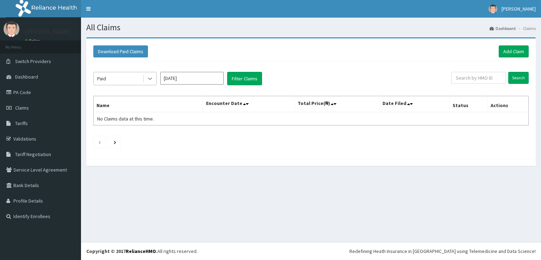
click at [152, 78] on icon at bounding box center [150, 78] width 7 height 7
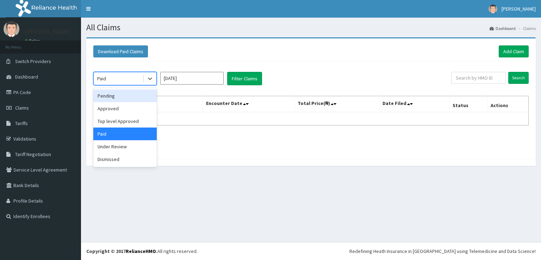
click at [123, 95] on div "Pending" at bounding box center [124, 96] width 63 height 13
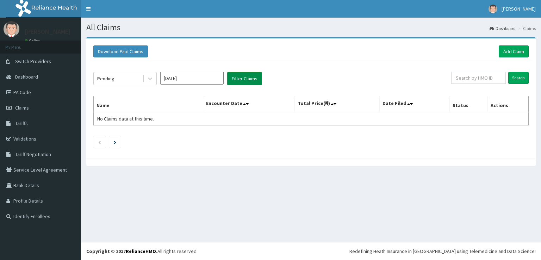
click at [244, 82] on button "Filter Claims" at bounding box center [244, 78] width 35 height 13
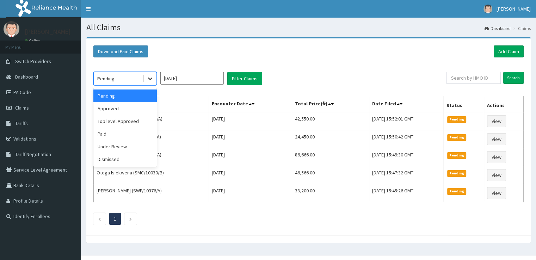
click at [149, 81] on icon at bounding box center [150, 78] width 7 height 7
click at [124, 106] on div "Approved" at bounding box center [124, 108] width 63 height 13
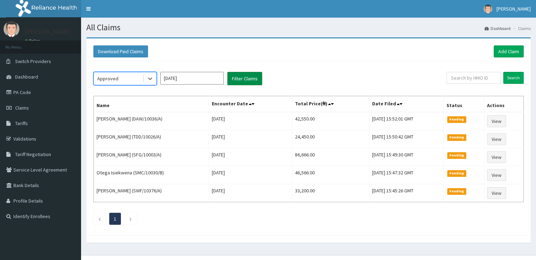
click at [233, 78] on button "Filter Claims" at bounding box center [244, 78] width 35 height 13
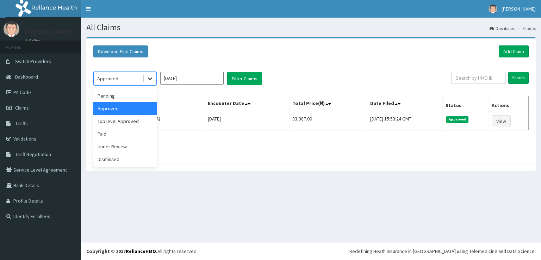
click at [153, 78] on icon at bounding box center [150, 78] width 7 height 7
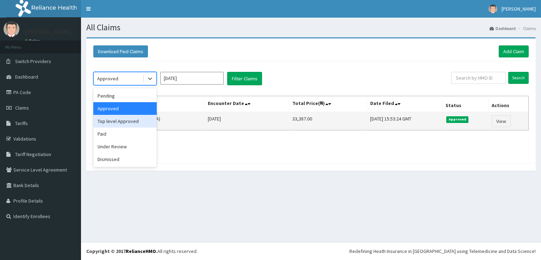
drag, startPoint x: 111, startPoint y: 122, endPoint x: 150, endPoint y: 113, distance: 40.4
click at [111, 122] on div "Top level Approved" at bounding box center [124, 121] width 63 height 13
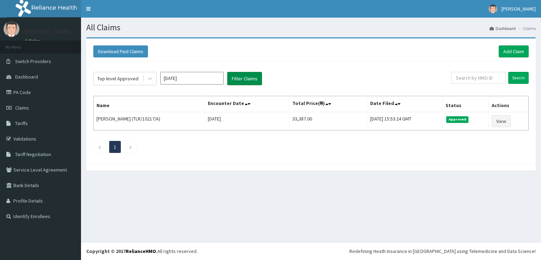
click at [238, 78] on button "Filter Claims" at bounding box center [244, 78] width 35 height 13
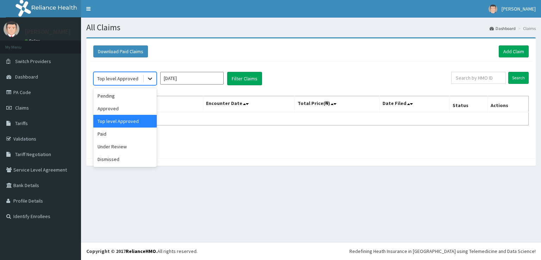
click at [153, 80] on icon at bounding box center [150, 78] width 7 height 7
click at [122, 132] on div "Paid" at bounding box center [124, 134] width 63 height 13
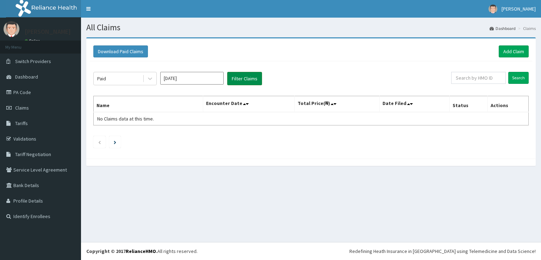
click at [241, 78] on button "Filter Claims" at bounding box center [244, 78] width 35 height 13
click at [147, 78] on icon at bounding box center [150, 78] width 7 height 7
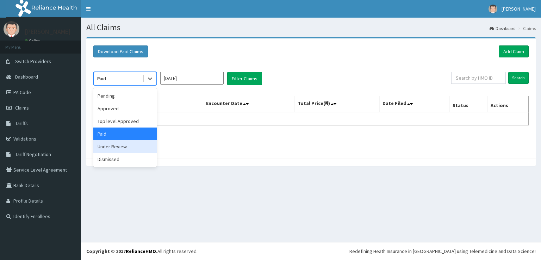
click at [113, 147] on div "Under Review" at bounding box center [124, 146] width 63 height 13
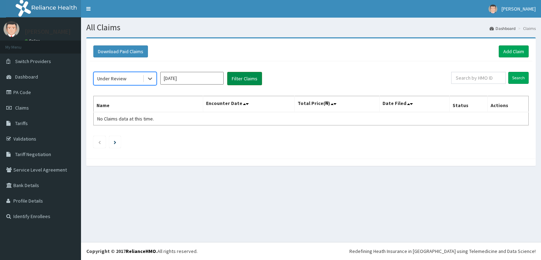
click at [243, 79] on button "Filter Claims" at bounding box center [244, 78] width 35 height 13
